Goal: Transaction & Acquisition: Obtain resource

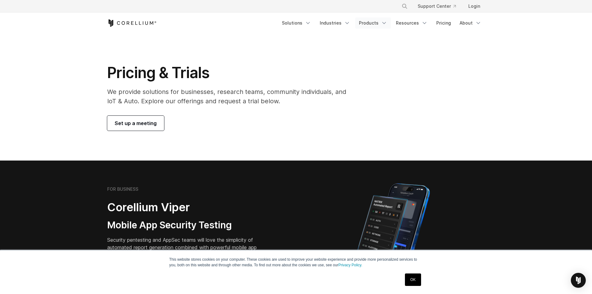
click at [372, 23] on link "Products" at bounding box center [373, 22] width 36 height 11
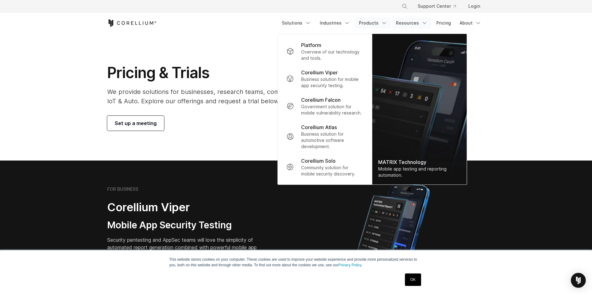
click at [416, 19] on link "Resources" at bounding box center [411, 22] width 39 height 11
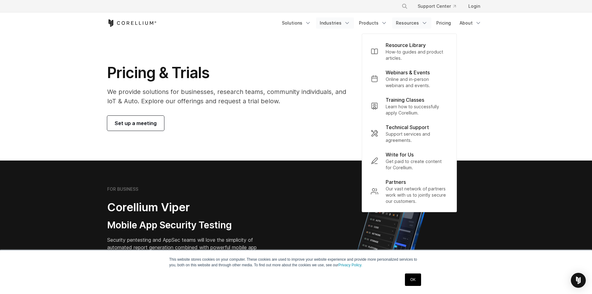
drag, startPoint x: 324, startPoint y: 21, endPoint x: 331, endPoint y: 24, distance: 8.1
click at [324, 22] on link "Industries" at bounding box center [335, 22] width 38 height 11
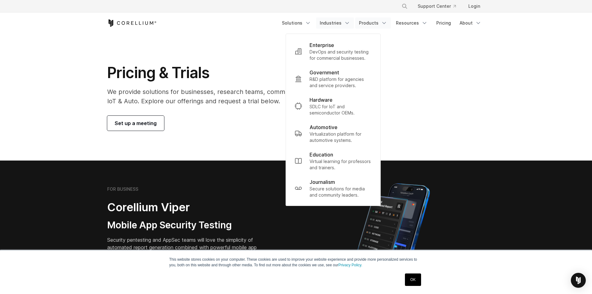
click at [374, 24] on link "Products" at bounding box center [373, 22] width 36 height 11
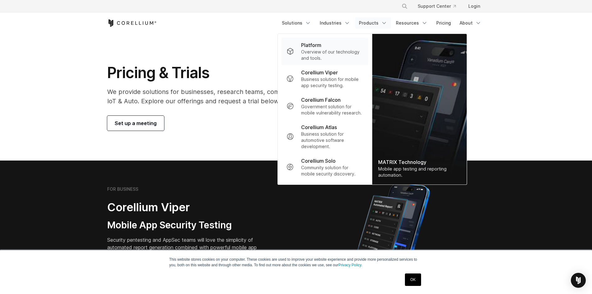
click at [353, 50] on p "Overview of our technology and tools." at bounding box center [332, 55] width 62 height 12
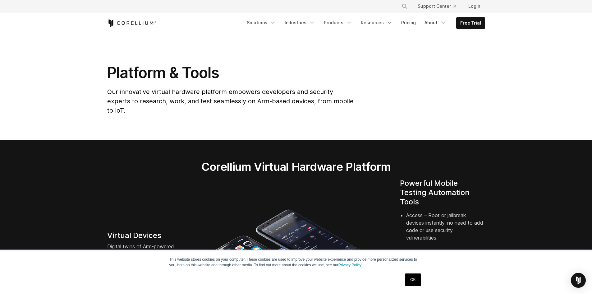
drag, startPoint x: 592, startPoint y: 12, endPoint x: 595, endPoint y: 18, distance: 7.5
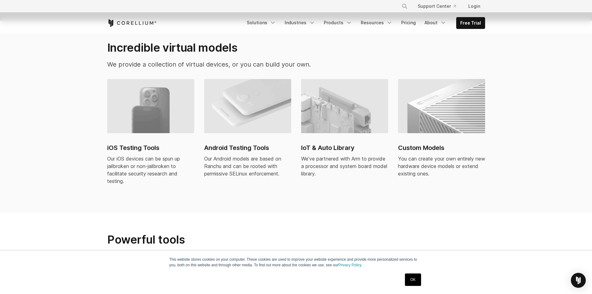
scroll to position [424, 0]
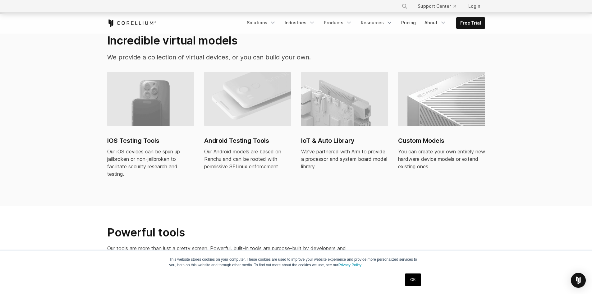
click at [118, 115] on img at bounding box center [150, 99] width 87 height 54
click at [374, 25] on link "Resources" at bounding box center [376, 22] width 39 height 11
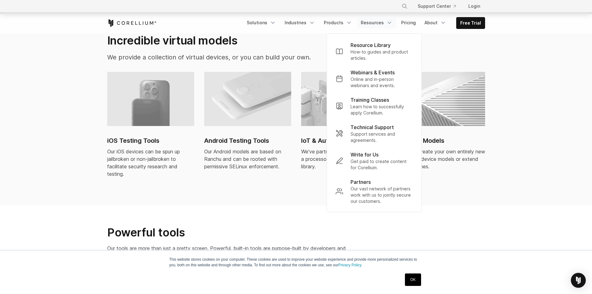
click at [374, 25] on link "Resources" at bounding box center [376, 22] width 39 height 11
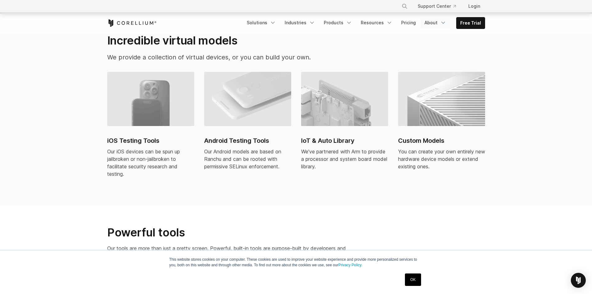
click at [442, 22] on icon "Navigation Menu" at bounding box center [443, 23] width 6 height 6
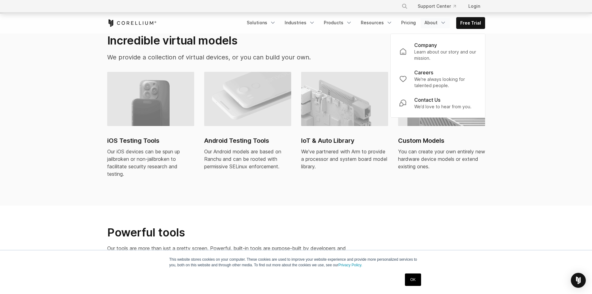
click at [436, 25] on link "About" at bounding box center [435, 22] width 29 height 11
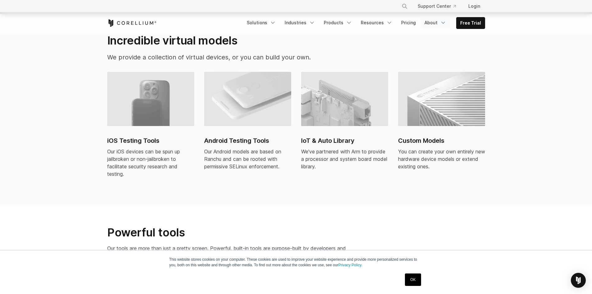
click at [436, 25] on link "About" at bounding box center [435, 22] width 29 height 11
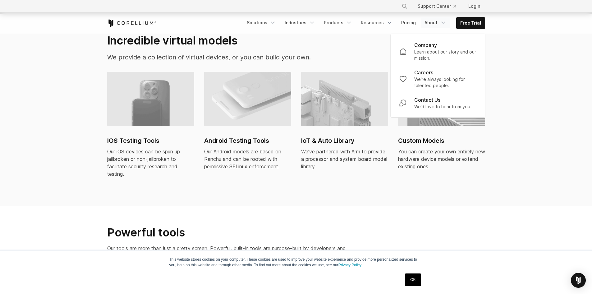
click at [436, 25] on link "About" at bounding box center [435, 22] width 29 height 11
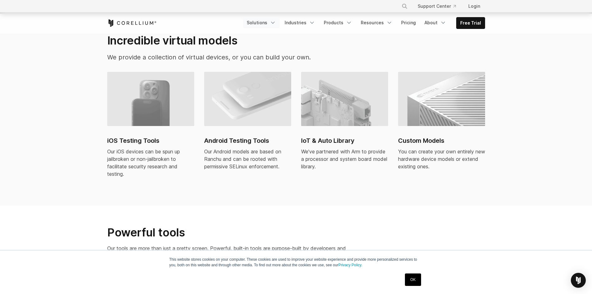
click at [264, 22] on link "Solutions" at bounding box center [261, 22] width 37 height 11
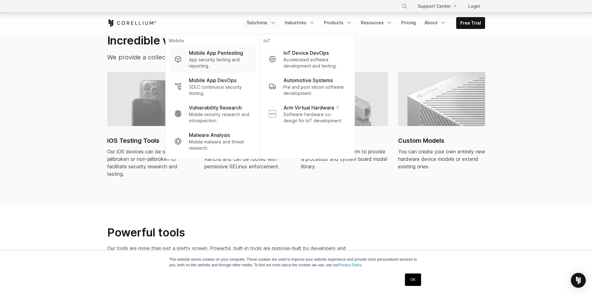
click at [227, 53] on p "Mobile App Pentesting" at bounding box center [216, 52] width 54 height 7
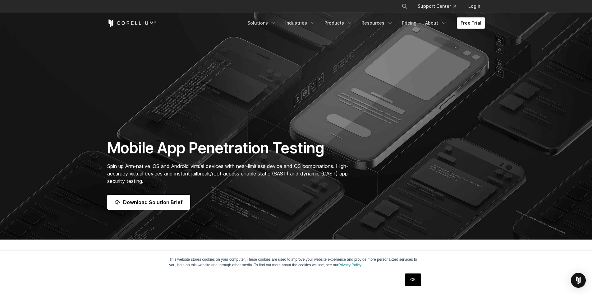
scroll to position [50, 0]
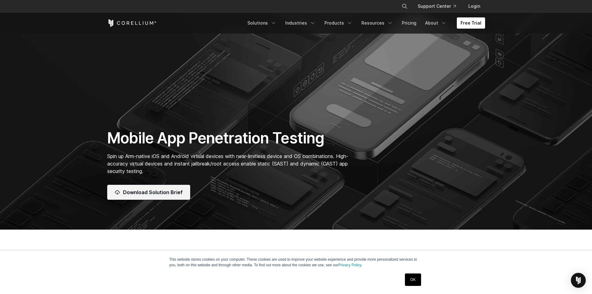
click at [126, 198] on link "Download Solution Brief" at bounding box center [148, 192] width 83 height 15
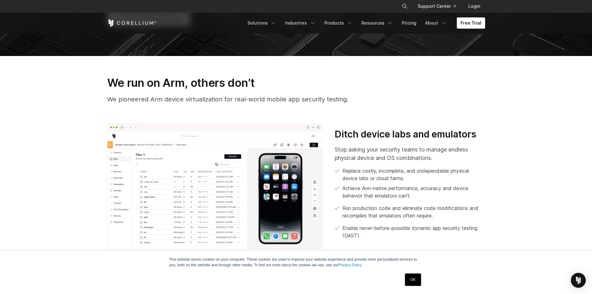
scroll to position [0, 0]
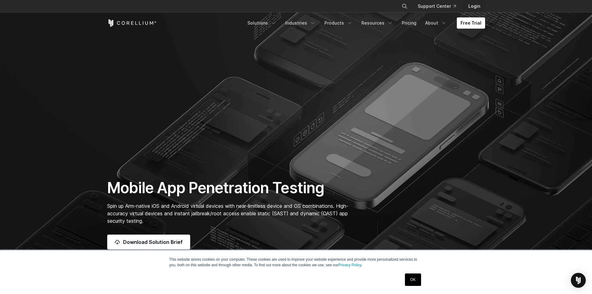
click at [470, 7] on link "Login" at bounding box center [475, 6] width 22 height 11
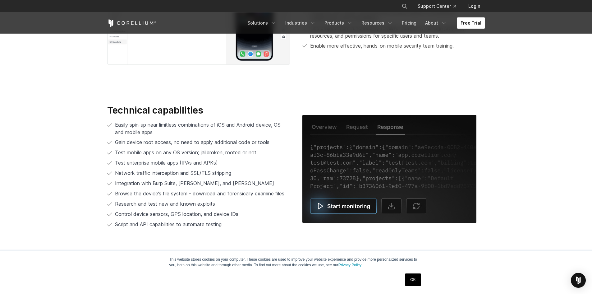
scroll to position [1240, 0]
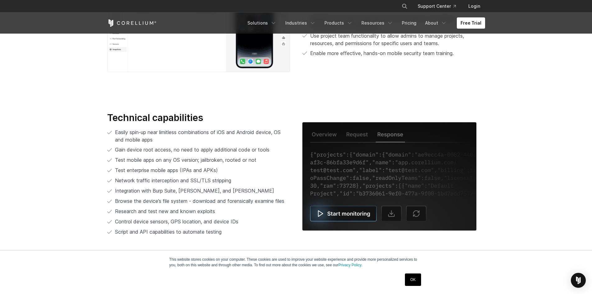
click at [350, 210] on img at bounding box center [389, 176] width 174 height 108
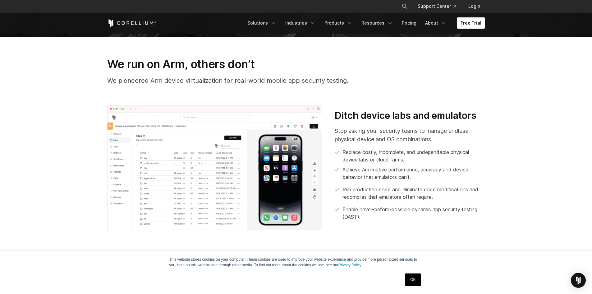
scroll to position [247, 0]
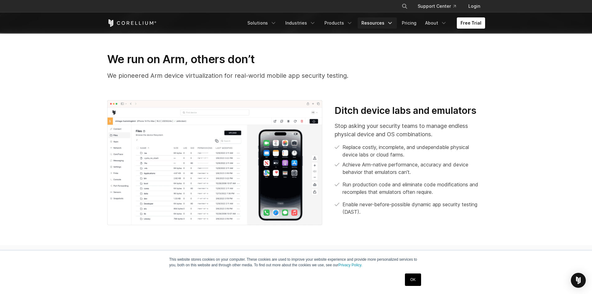
click at [377, 21] on link "Resources" at bounding box center [377, 22] width 39 height 11
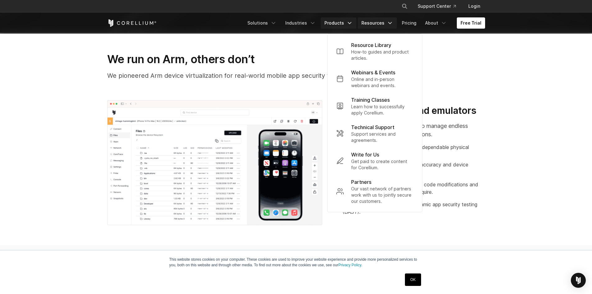
click at [344, 21] on link "Products" at bounding box center [339, 22] width 36 height 11
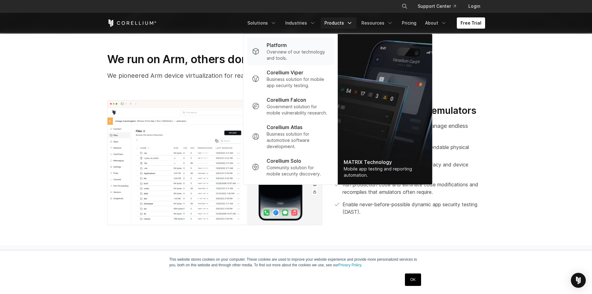
click at [303, 51] on p "Overview of our technology and tools." at bounding box center [298, 55] width 62 height 12
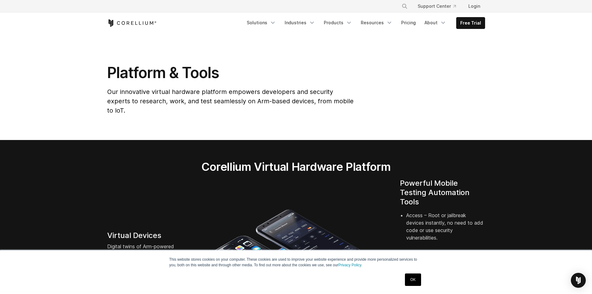
drag, startPoint x: 590, startPoint y: 30, endPoint x: 594, endPoint y: 26, distance: 5.3
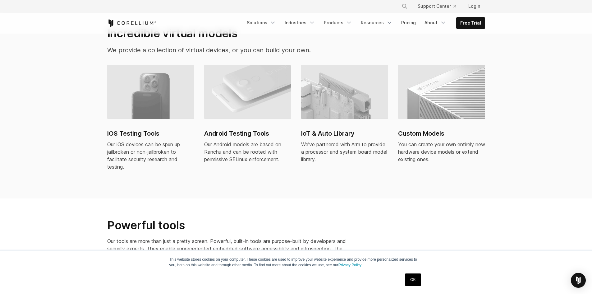
scroll to position [435, 0]
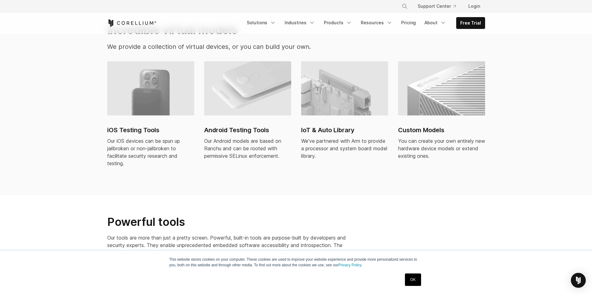
click at [148, 84] on img at bounding box center [150, 88] width 87 height 54
click at [383, 22] on link "Resources" at bounding box center [376, 22] width 39 height 11
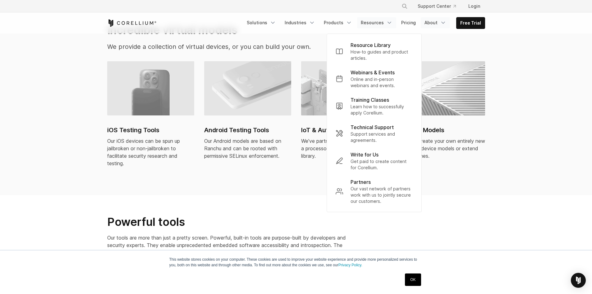
click at [429, 20] on link "About" at bounding box center [435, 22] width 29 height 11
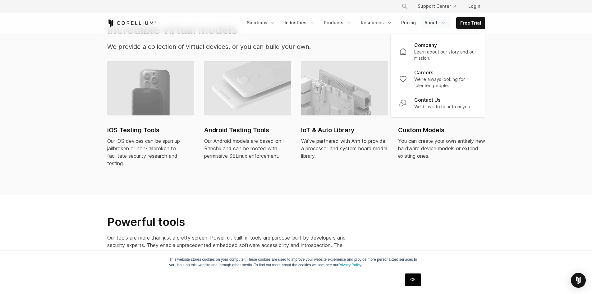
drag, startPoint x: 429, startPoint y: 20, endPoint x: 450, endPoint y: 12, distance: 22.6
click at [429, 21] on link "About" at bounding box center [435, 22] width 29 height 11
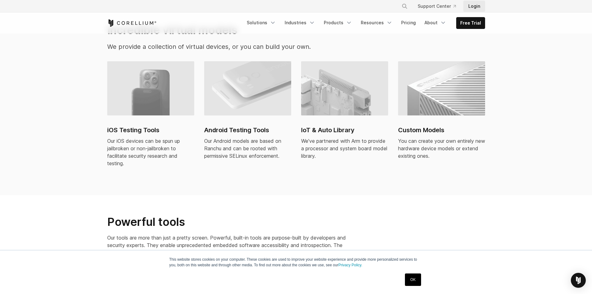
click at [478, 9] on link "Login" at bounding box center [475, 6] width 22 height 11
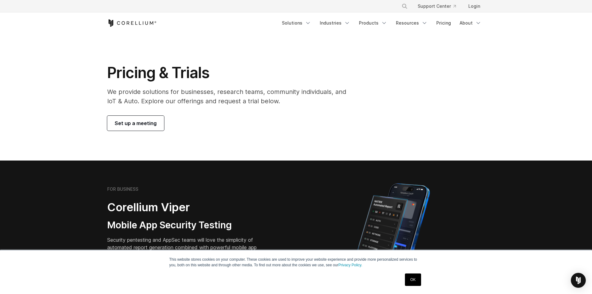
click at [127, 124] on span "Set up a meeting" at bounding box center [136, 122] width 42 height 7
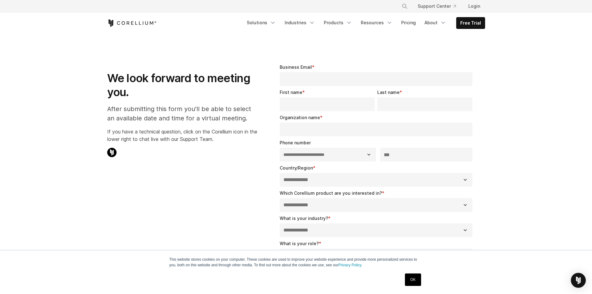
select select "**"
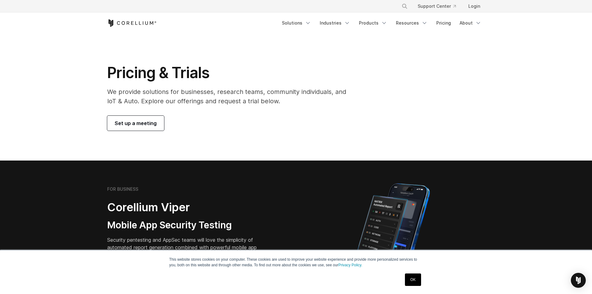
drag, startPoint x: 597, startPoint y: 2, endPoint x: 321, endPoint y: 63, distance: 282.2
click at [321, 63] on section "Pricing & Trials We provide solutions for businesses, research teams, community…" at bounding box center [296, 97] width 592 height 127
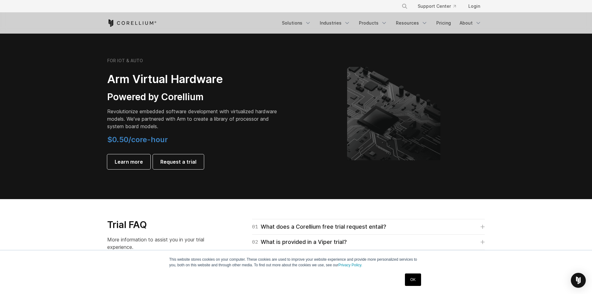
scroll to position [716, 0]
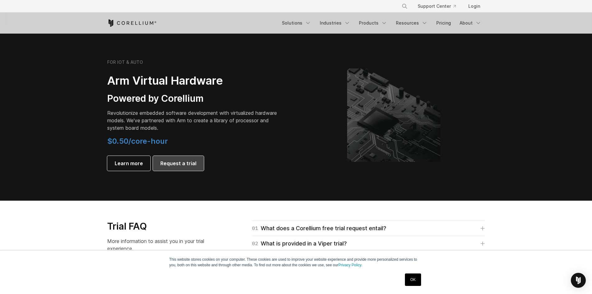
click at [174, 165] on span "Request a trial" at bounding box center [178, 162] width 36 height 7
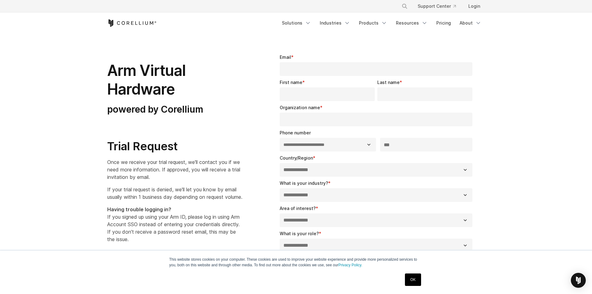
select select "**"
